Goal: Information Seeking & Learning: Check status

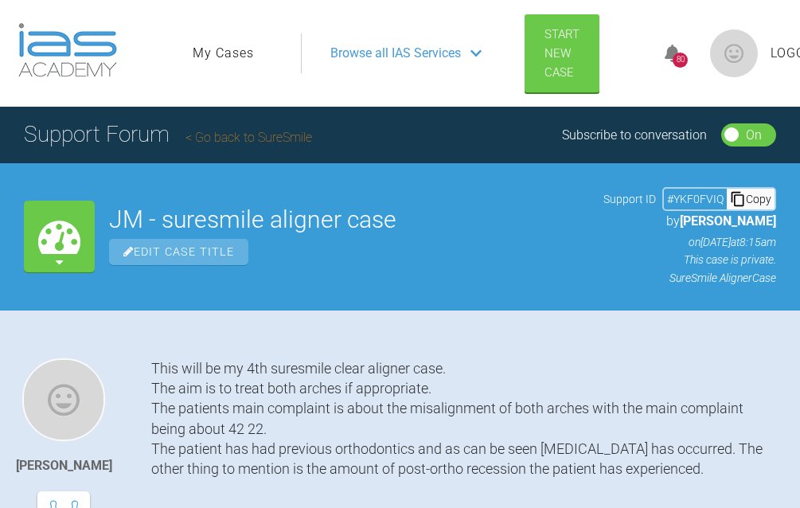
click at [230, 53] on link "My Cases" at bounding box center [223, 53] width 61 height 21
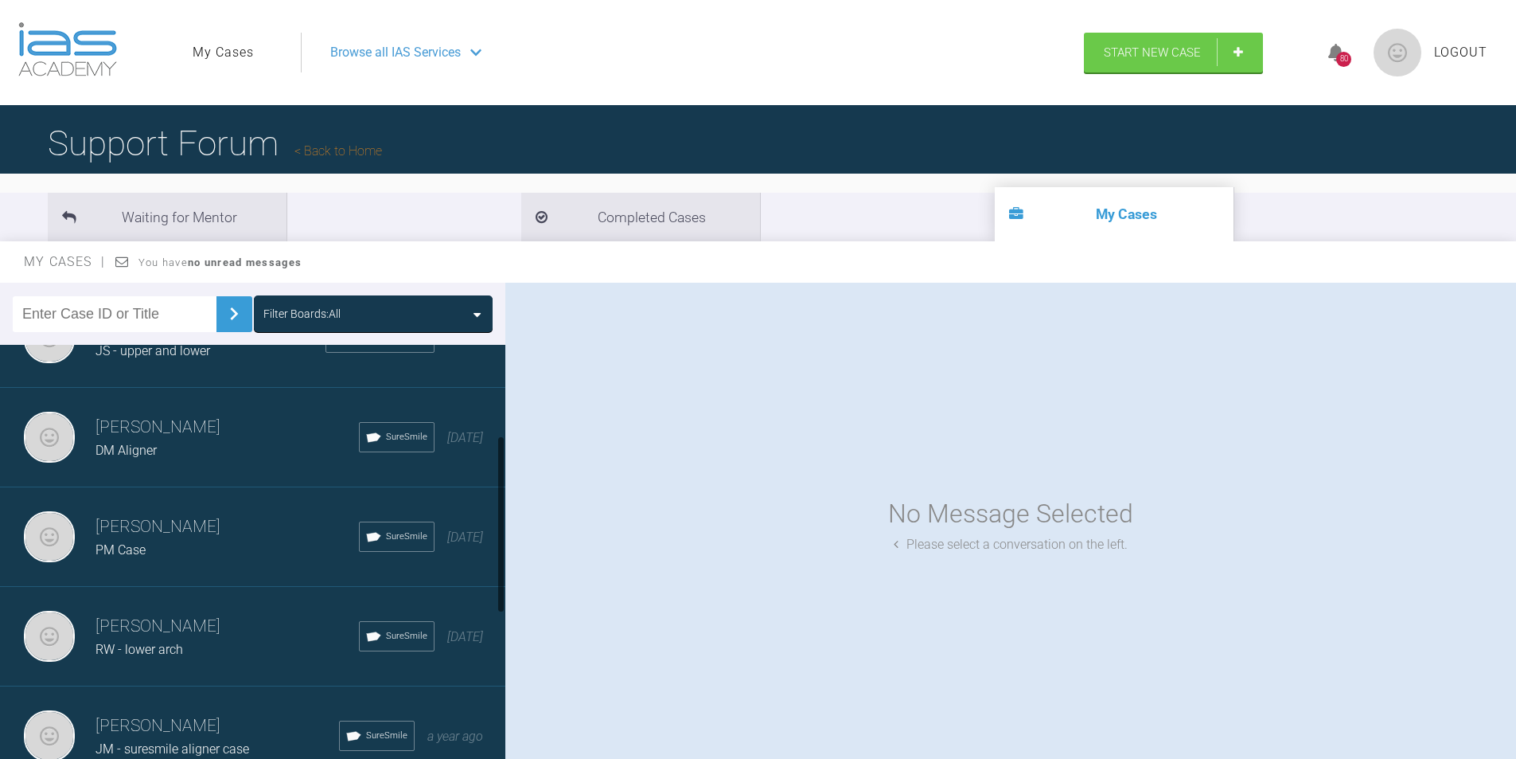
scroll to position [176, 0]
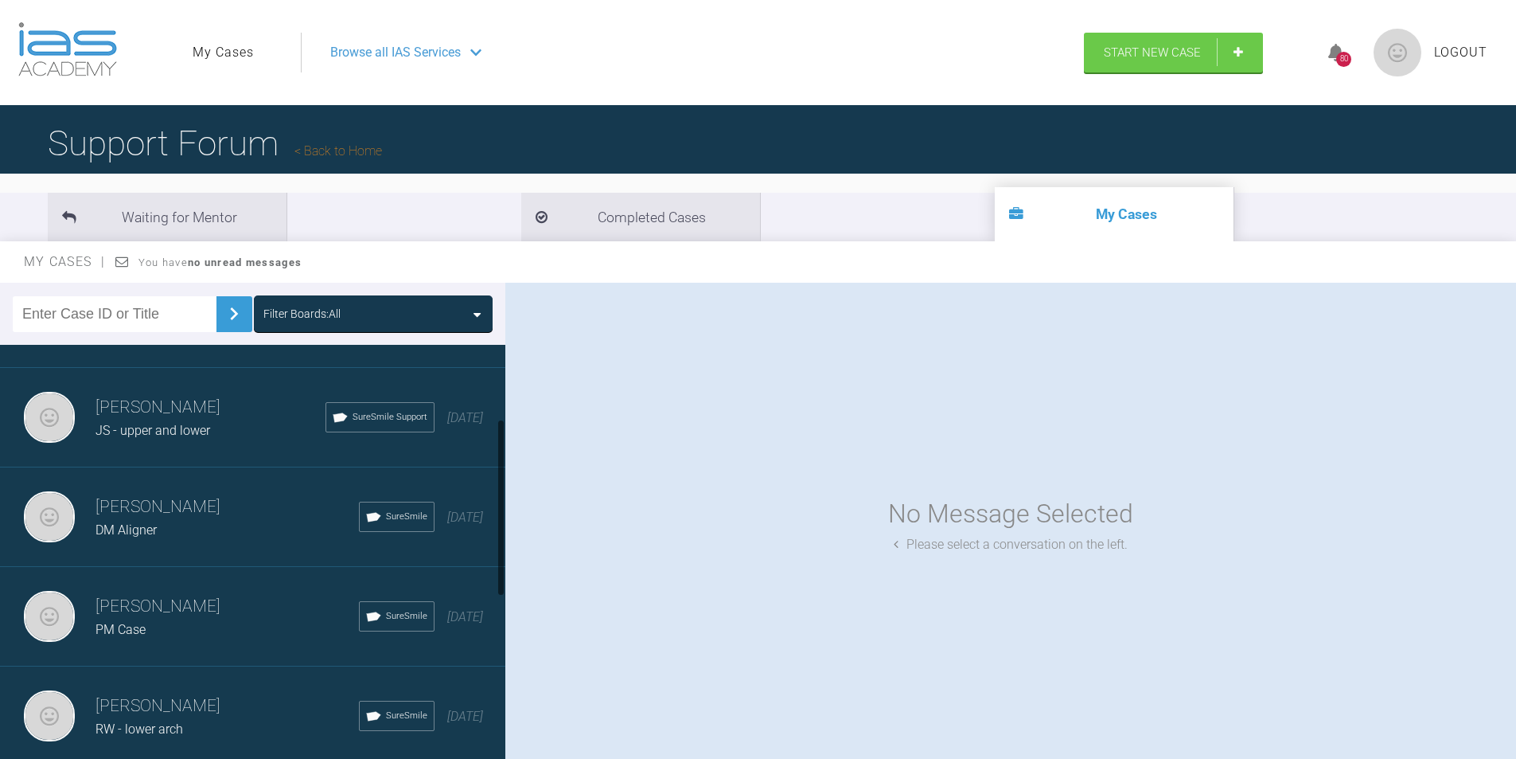
click at [193, 507] on h3 "[PERSON_NAME]" at bounding box center [227, 606] width 263 height 27
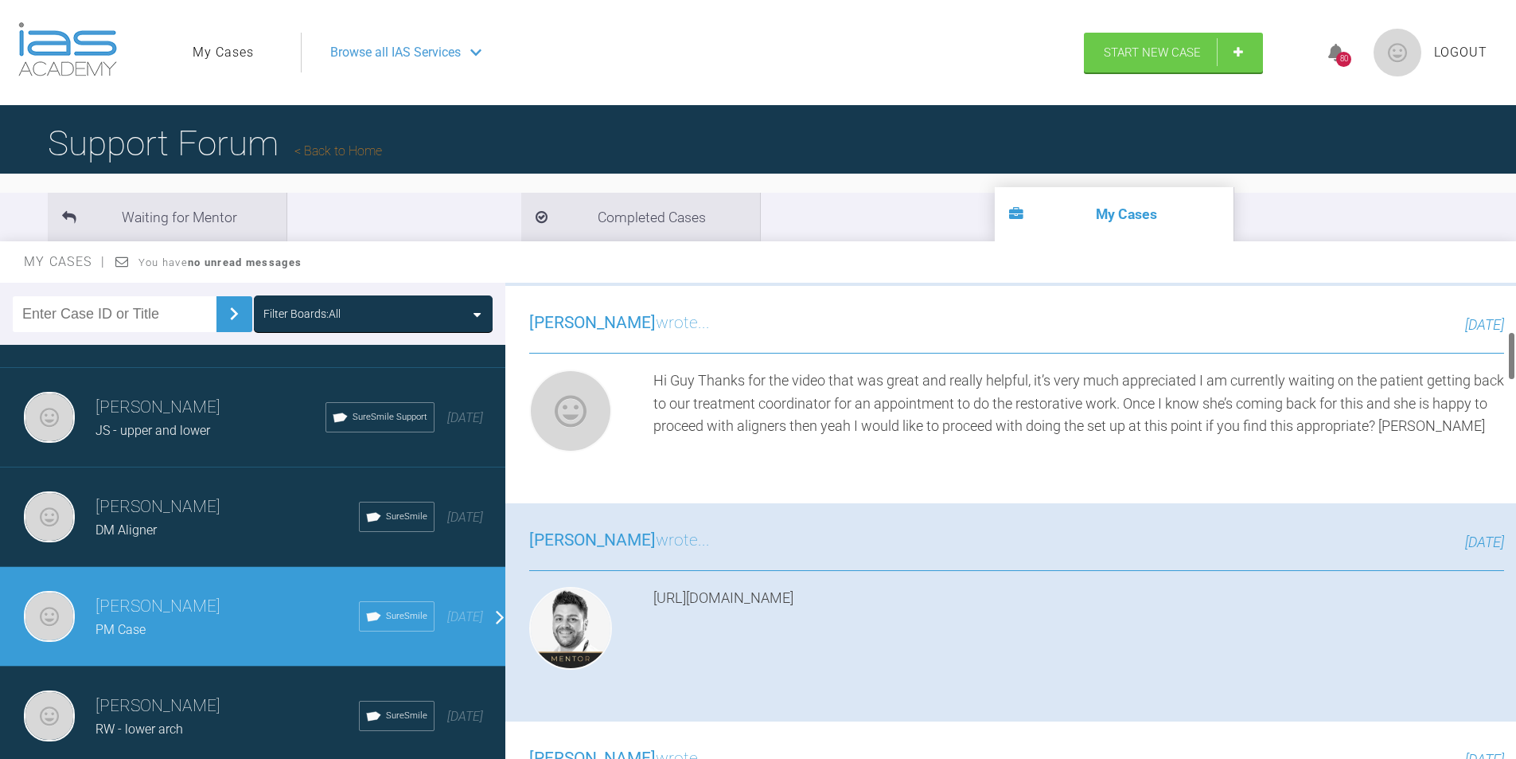
scroll to position [478, 0]
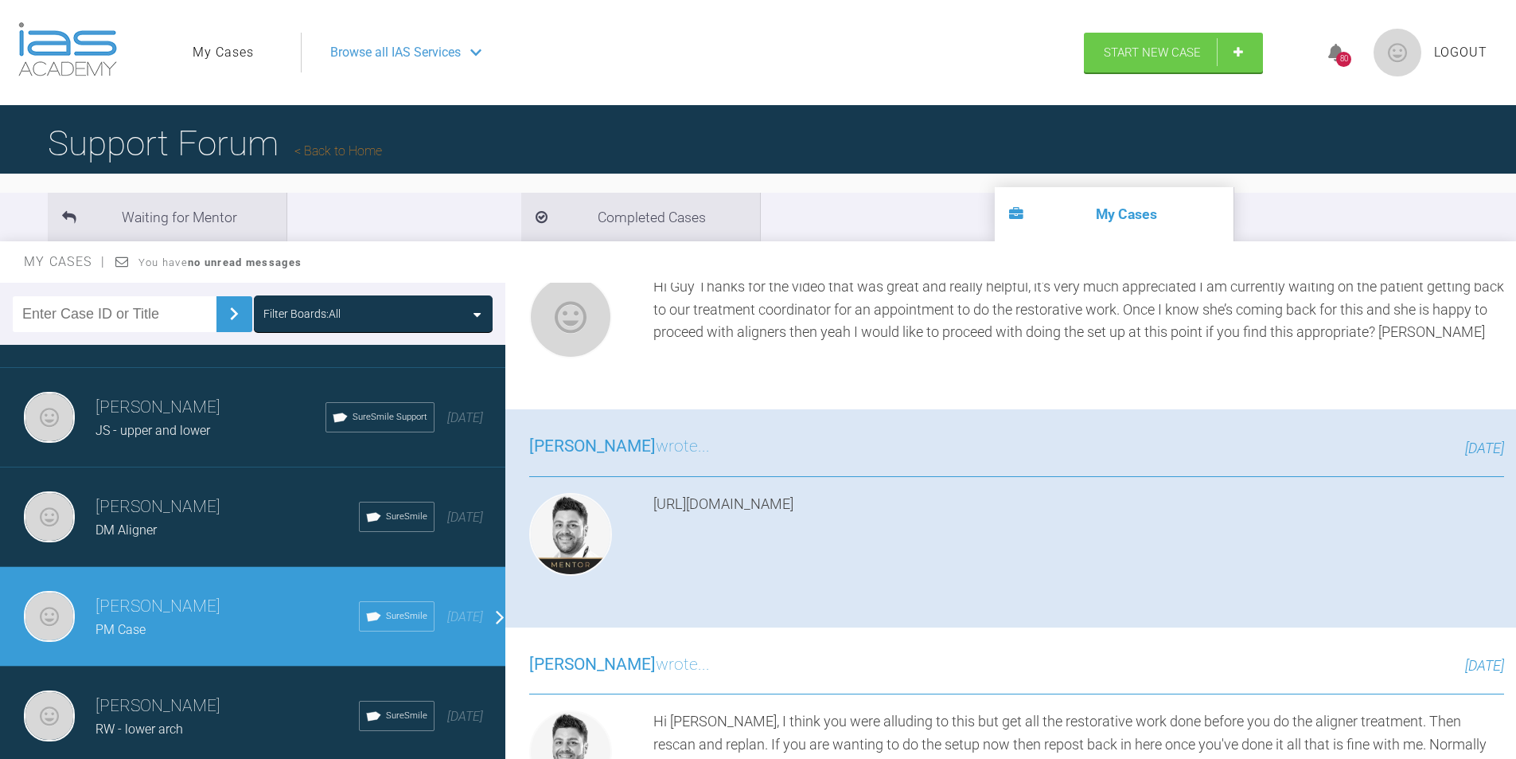
drag, startPoint x: 1375, startPoint y: 509, endPoint x: 656, endPoint y: 502, distance: 718.8
click at [656, 502] on div "[URL][DOMAIN_NAME]" at bounding box center [1079, 537] width 851 height 89
copy div "[URL][DOMAIN_NAME]"
